Goal: Task Accomplishment & Management: Complete application form

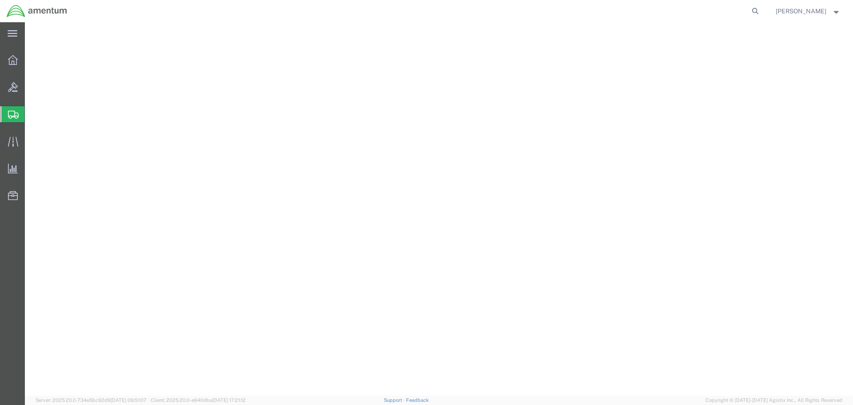
select select
select select "RI"
select select
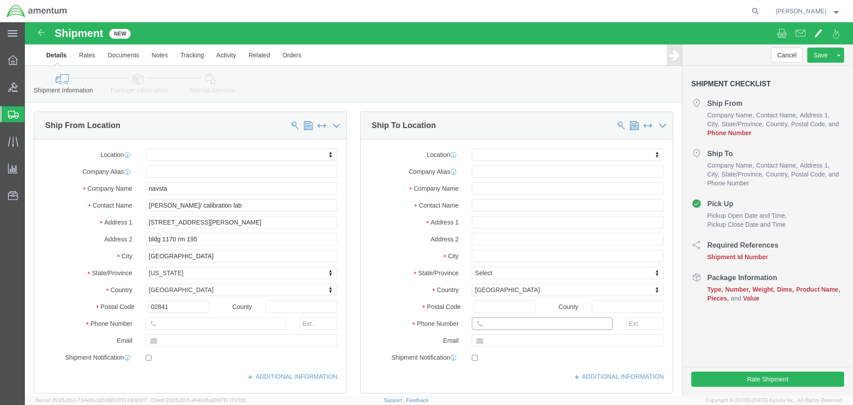
click input "text"
paste input "[PHONE_NUMBER]"
type input "[PHONE_NUMBER]"
click input "text"
type input "NAVSTA"
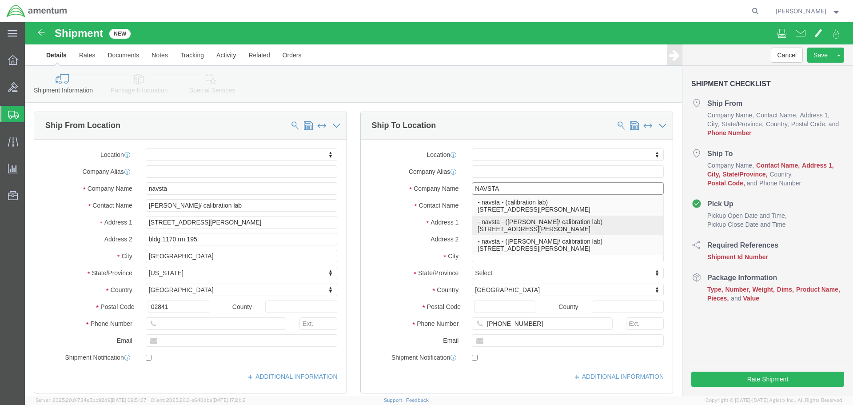
click p "- navsta - ([PERSON_NAME]/ calibration lab) [STREET_ADDRESS][PERSON_NAME]"
select select "RI"
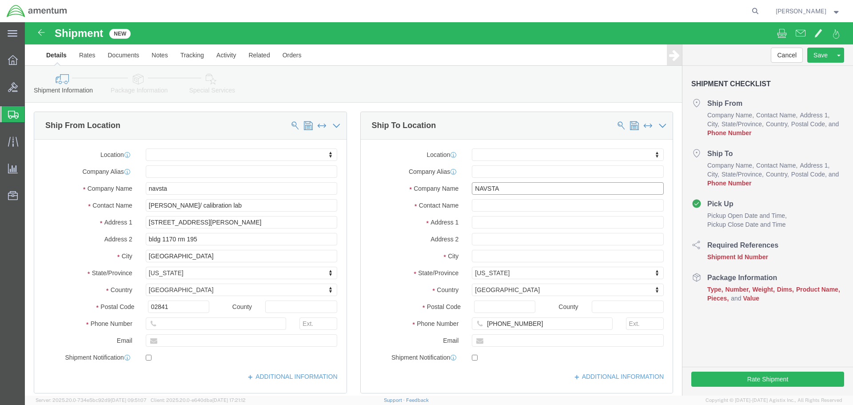
type input "navsta"
click div "[PHONE_NUMBER]"
click input "[PHONE_NUMBER]"
paste input "[PHONE_NUMBER]"
type input "[PHONE_NUMBER]"
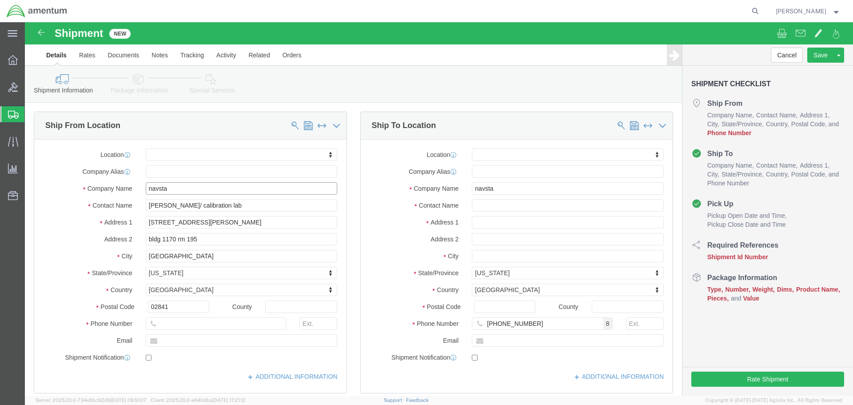
click input "navsta"
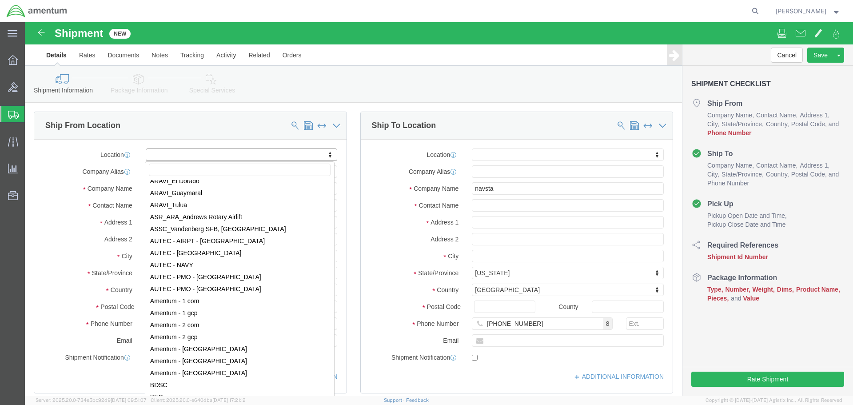
scroll to position [1378, 0]
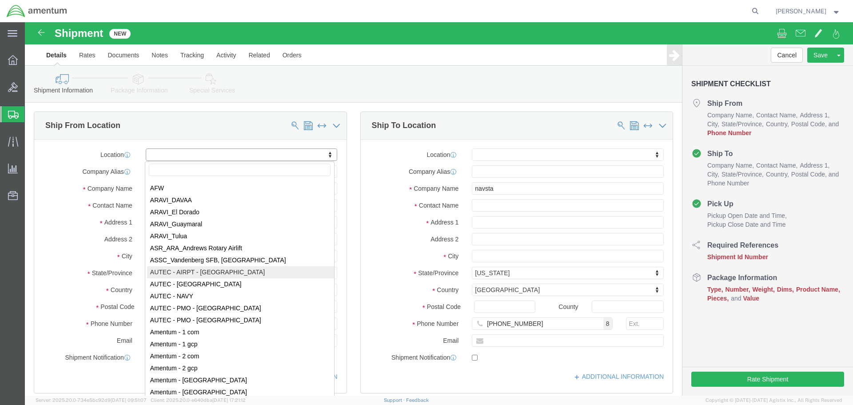
select select "53953"
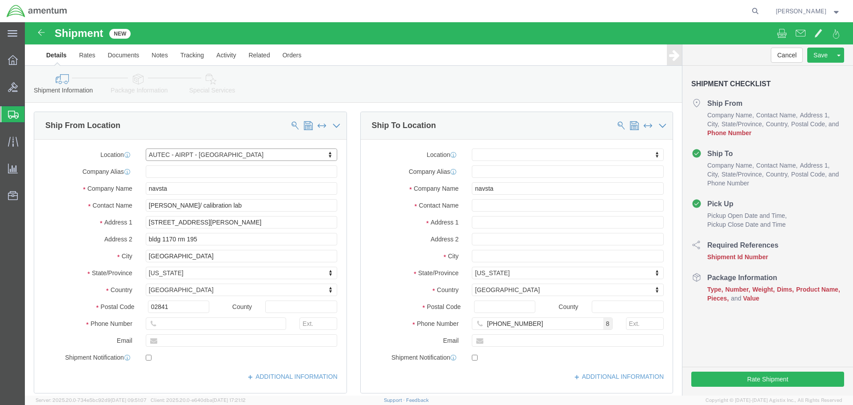
select select "FL"
click input "text"
type input "5616712711"
type input "[EMAIL_ADDRESS][DOMAIN_NAME]"
click input "checkbox"
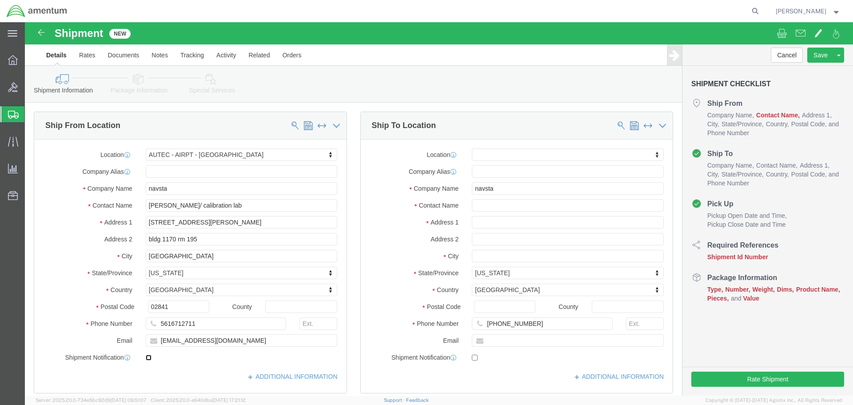
click input "checkbox"
checkbox input "true"
click input "[PERSON_NAME]/ calibration lab"
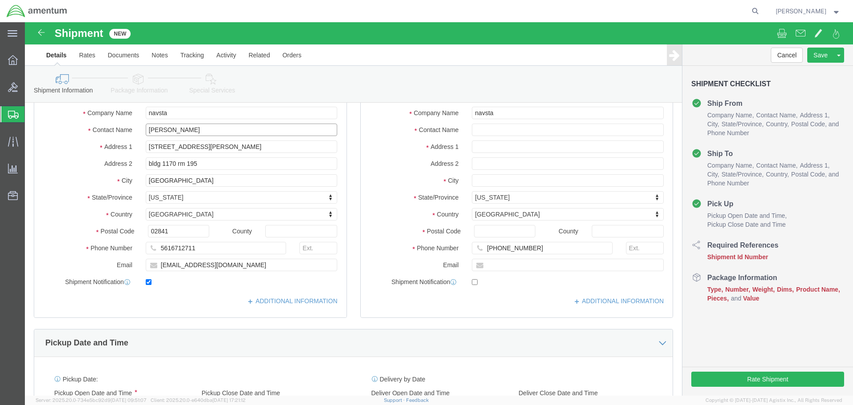
scroll to position [178, 0]
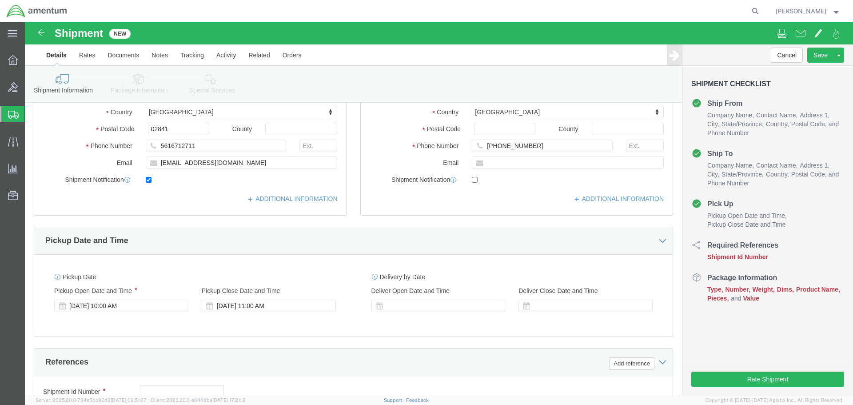
type input "[PERSON_NAME]"
click input "checkbox"
checkbox input "true"
click div "[DATE] 10:00 AM"
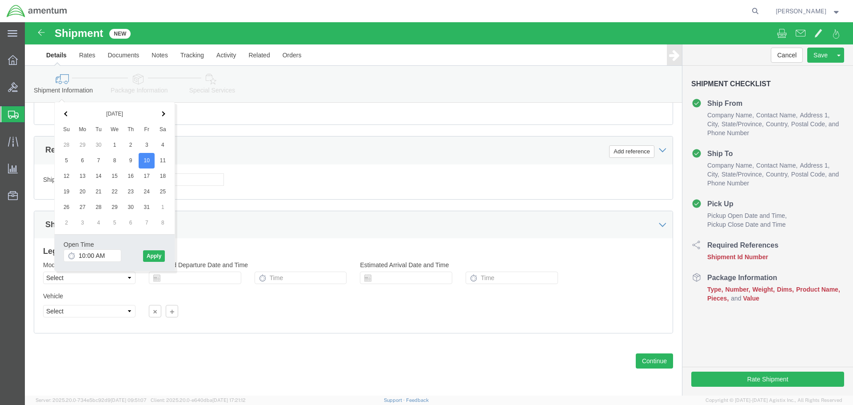
click div "Open Time 10:00 AM [DATE] 10:00 AM - [DATE] 10:00 AM Cancel Apply"
click button "Apply"
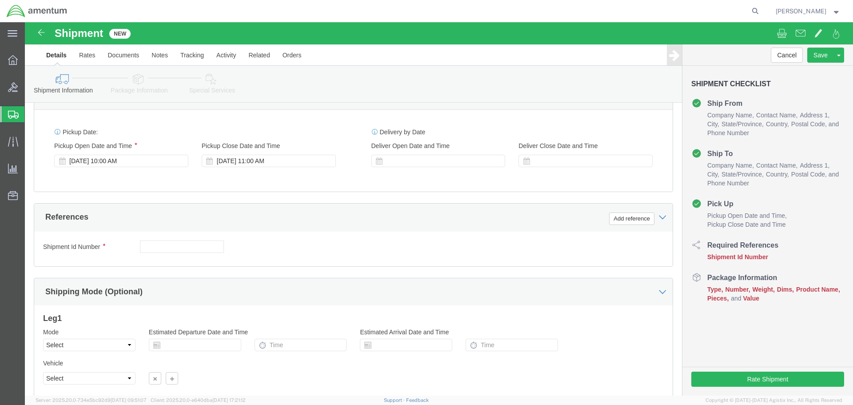
scroll to position [301, 0]
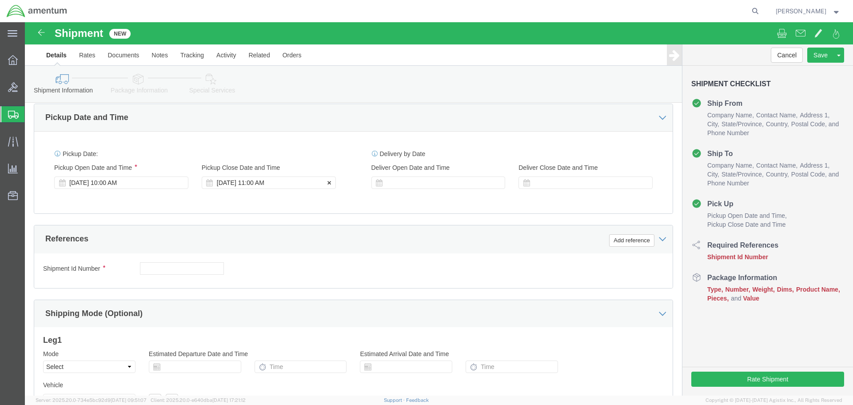
click div "[DATE] 11:00 AM"
drag, startPoint x: 205, startPoint y: 320, endPoint x: 187, endPoint y: 319, distance: 17.8
click input "11:00 AM"
type input "1400"
click button "Apply"
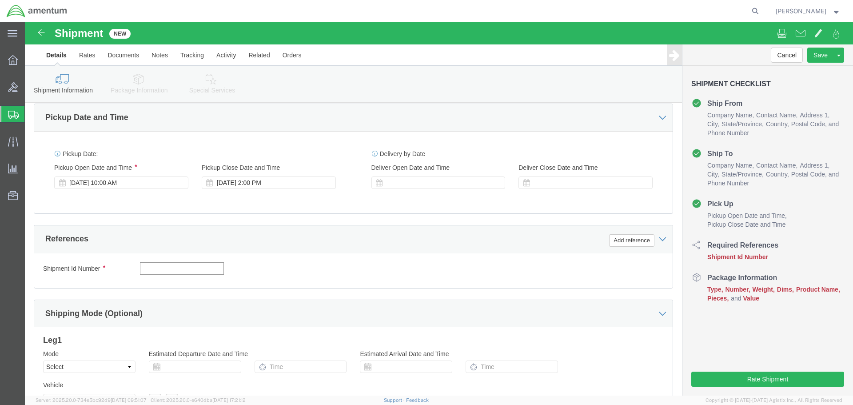
click input "text"
paste input "4732.C0.03SL.14090100.880E0110"
type input "4732.C0.03SL.14090100.880E0110"
click button "Add reference"
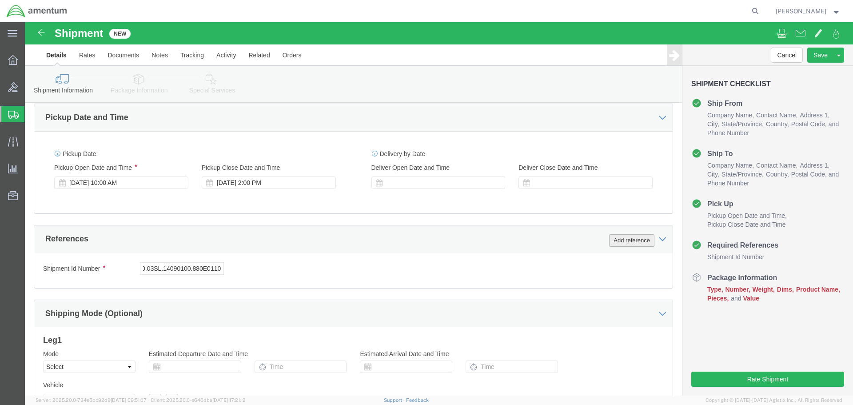
scroll to position [0, 0]
click select "Select Account Type Activity ID Airline Appointment Number ASN Batch Request # …"
select select "CUSTREF"
click select "Select Account Type Activity ID Airline Appointment Number ASN Batch Request # …"
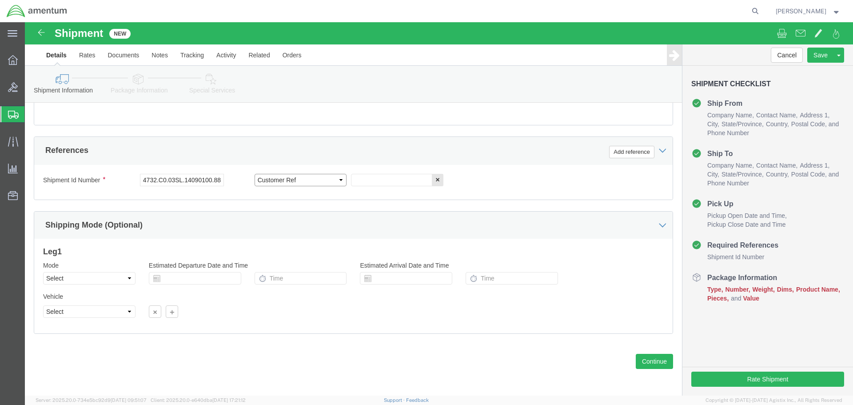
scroll to position [390, 0]
click button "Rate Shipment"
click button "Continue"
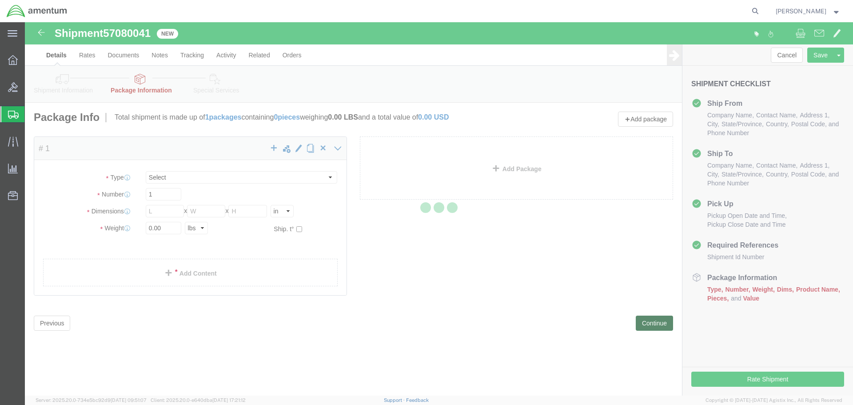
select select "CBOX"
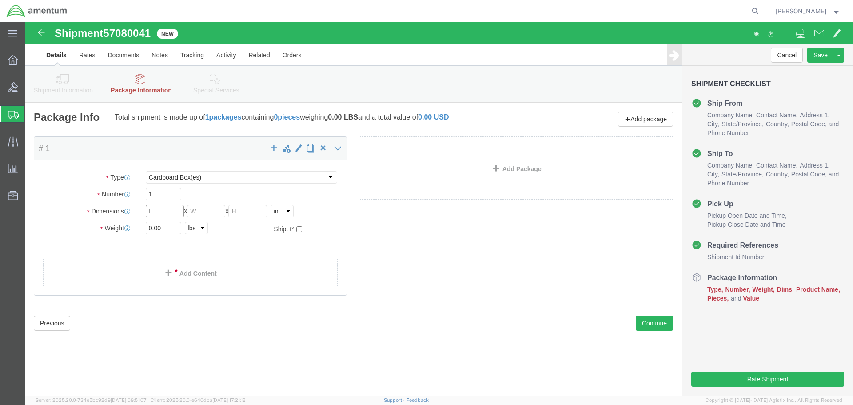
click input "text"
type input "8"
type input "7"
type input "5"
click input "0.00"
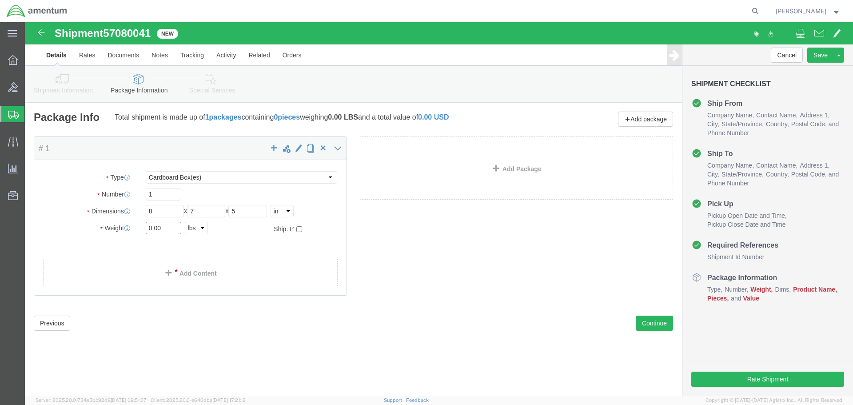
click input "0.00"
type input "2"
click span
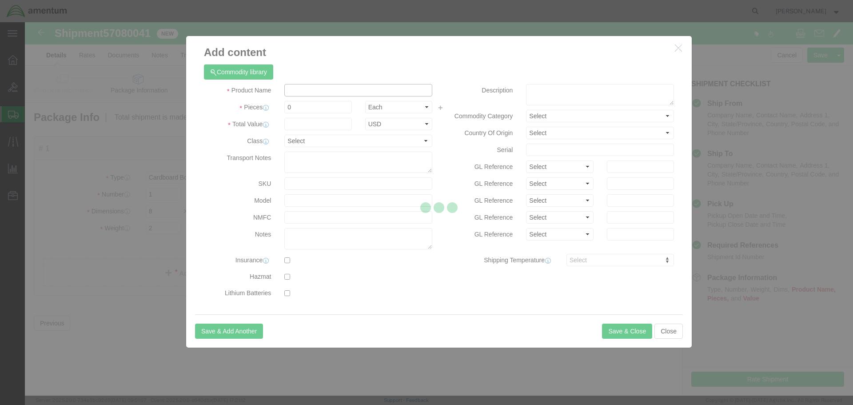
click input "text"
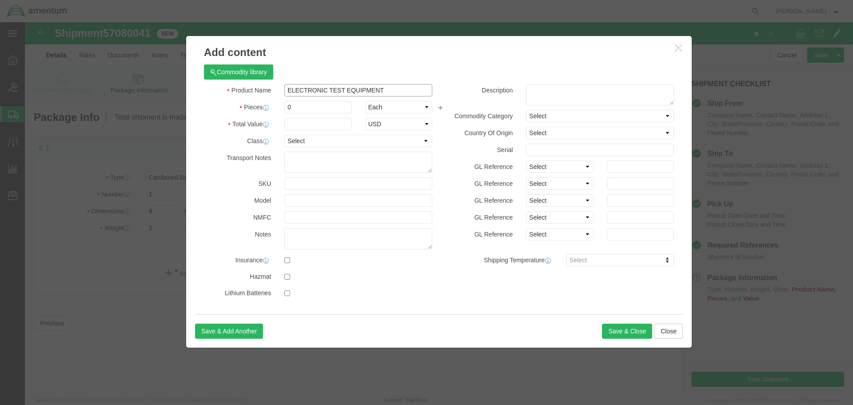
type input "ELECTRONIC TEST EQUIPMENT"
type input "1"
click input "text"
type input "2500"
click select "Select 50 55 60 65 70 85 92.5 100 125 175 250 300 400"
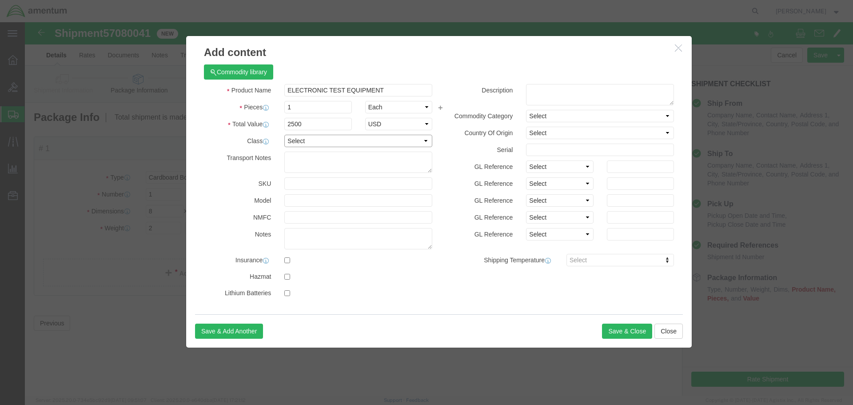
select select "85"
click select "Select 50 55 60 65 70 85 92.5 100 125 175 250 300 400"
click button "Save & Close"
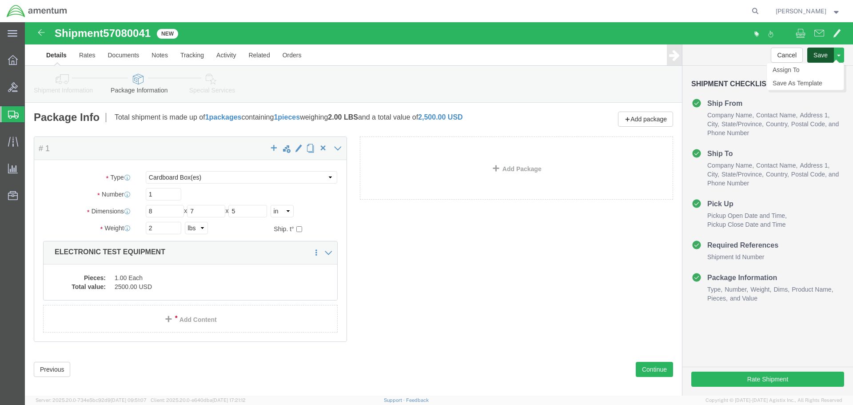
click button "Save"
click link "Assign To"
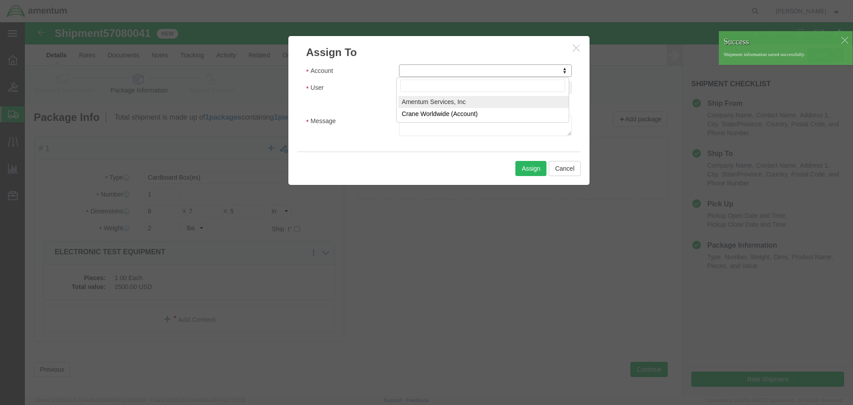
select select "101678"
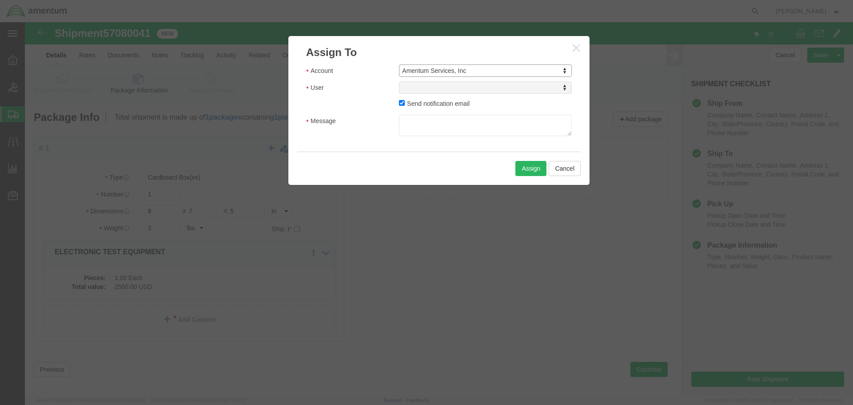
select select
type input "T"
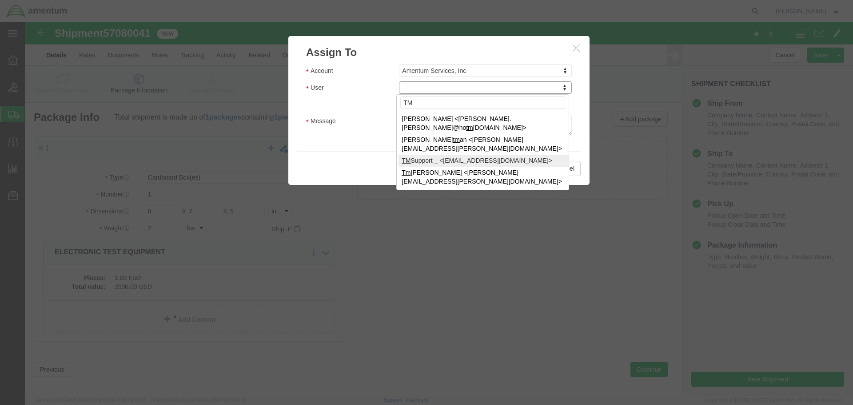
type input "TM"
select select "51622"
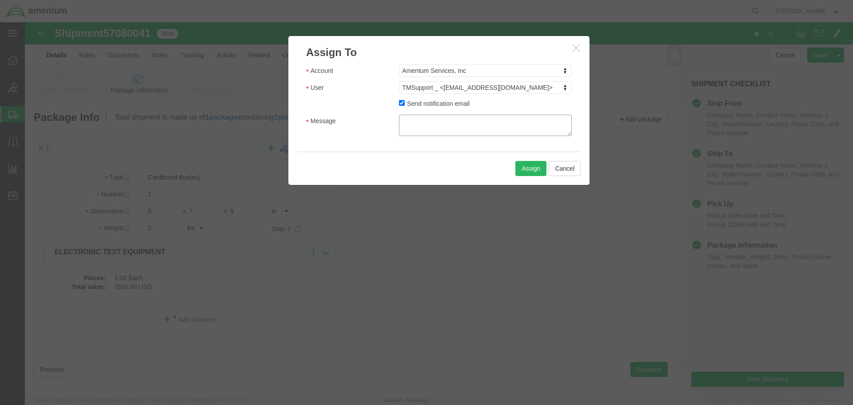
click textarea "Message"
type textarea "PLEASE SEND BY CHEAPEST FREIGHT TO ARRIVE NLT [DATE]. THANK YOU!"
click div "Assign Cancel"
click button "Assign"
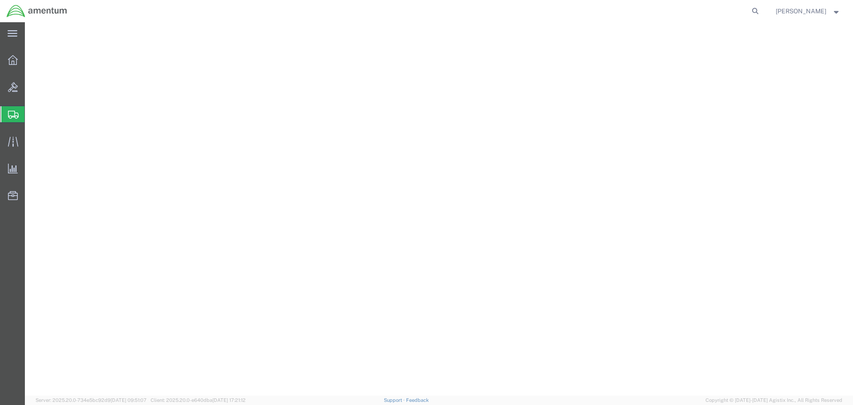
select select "53953"
select select
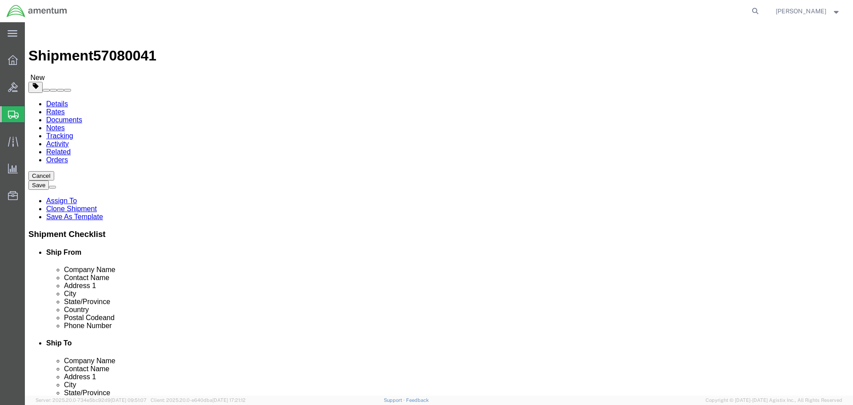
click link "Documents"
